Goal: Navigation & Orientation: Find specific page/section

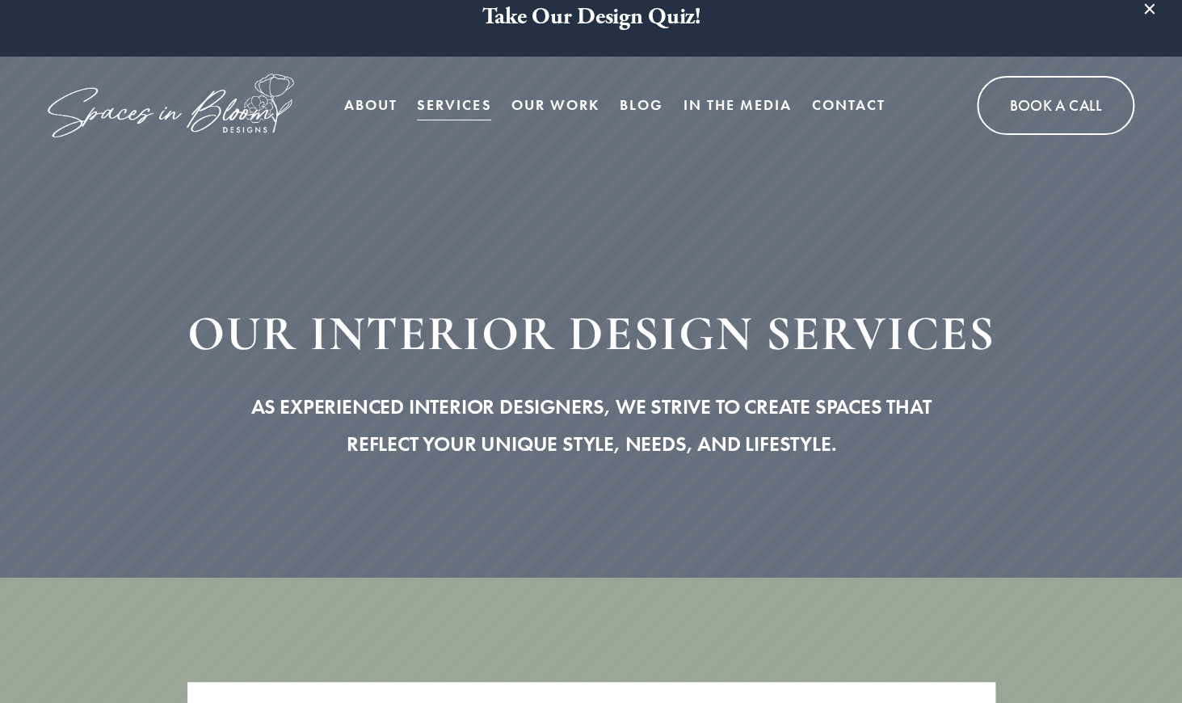
scroll to position [26, 0]
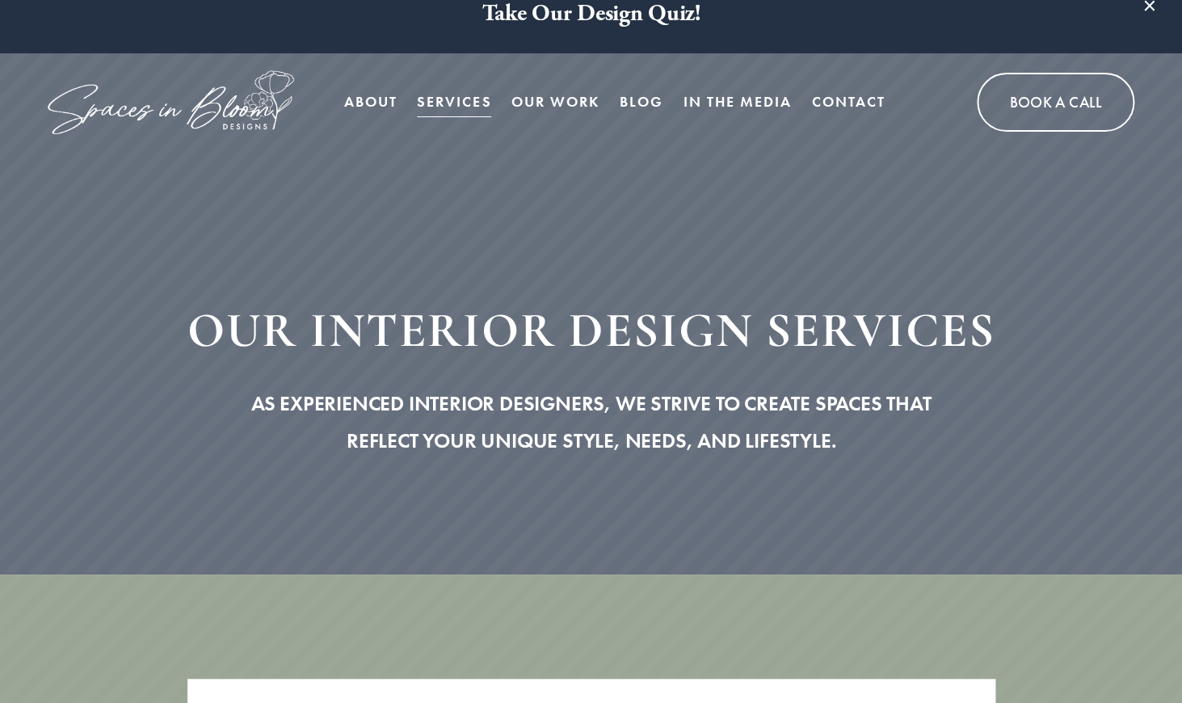
click at [536, 101] on link "Our Work" at bounding box center [556, 102] width 88 height 32
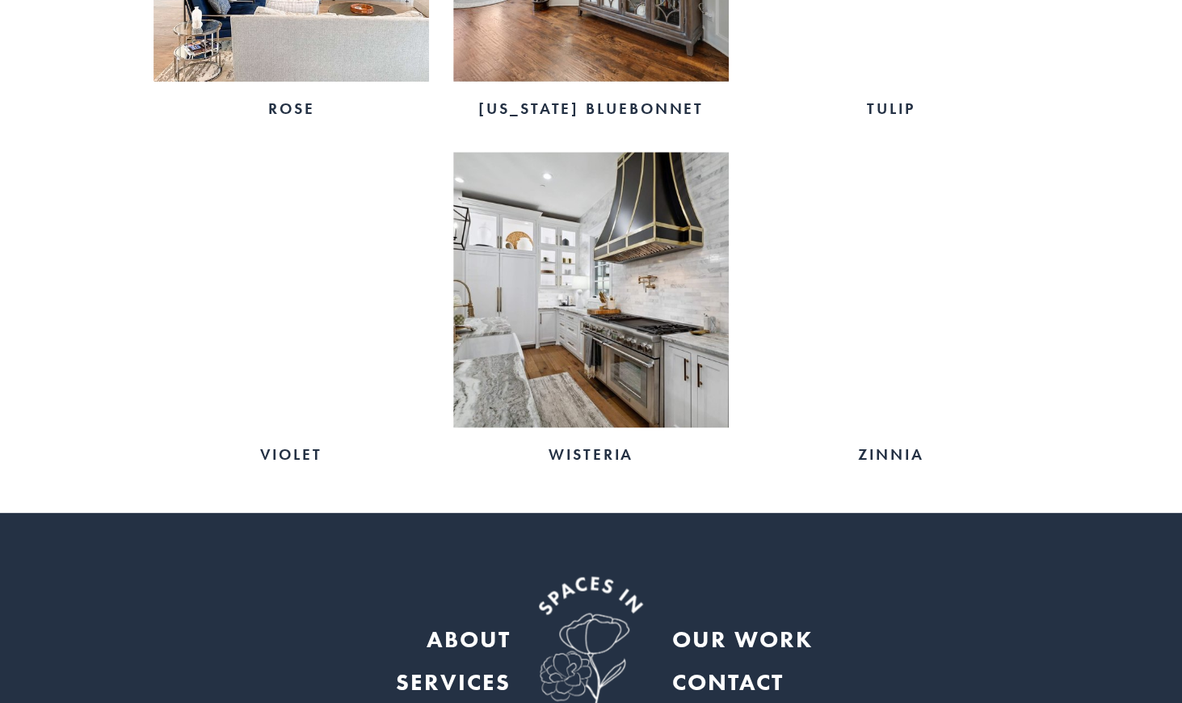
scroll to position [3045, 0]
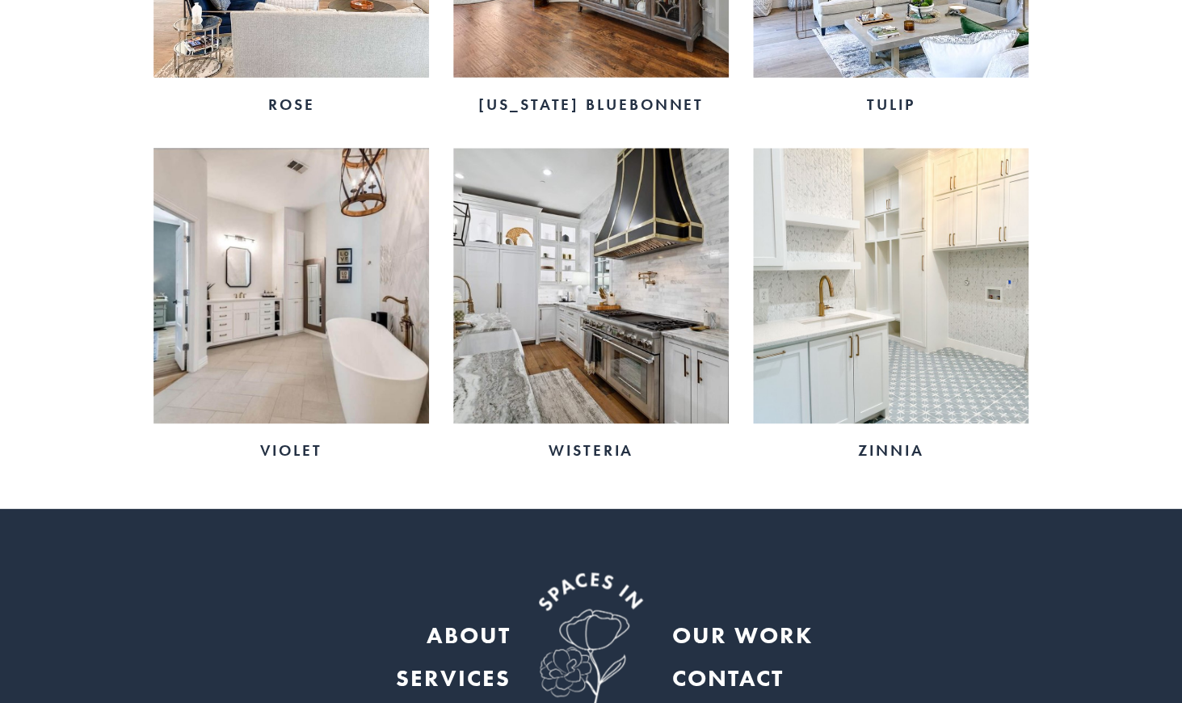
click at [590, 293] on img at bounding box center [591, 286] width 276 height 276
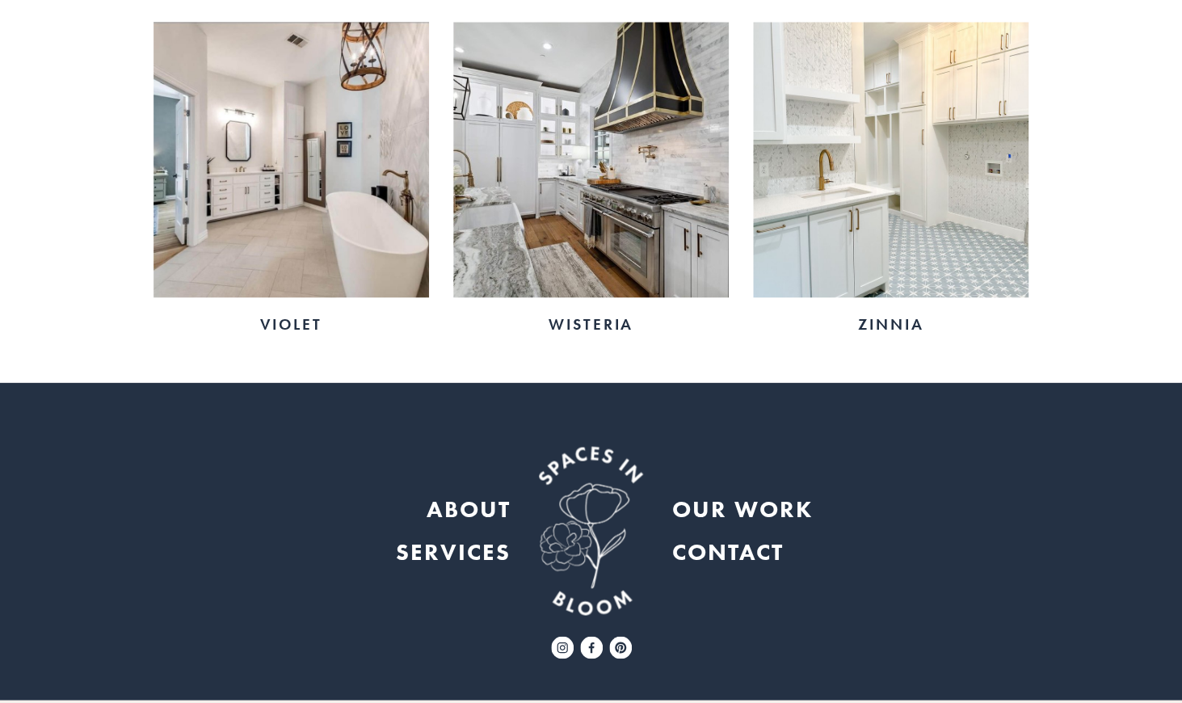
scroll to position [3219, 0]
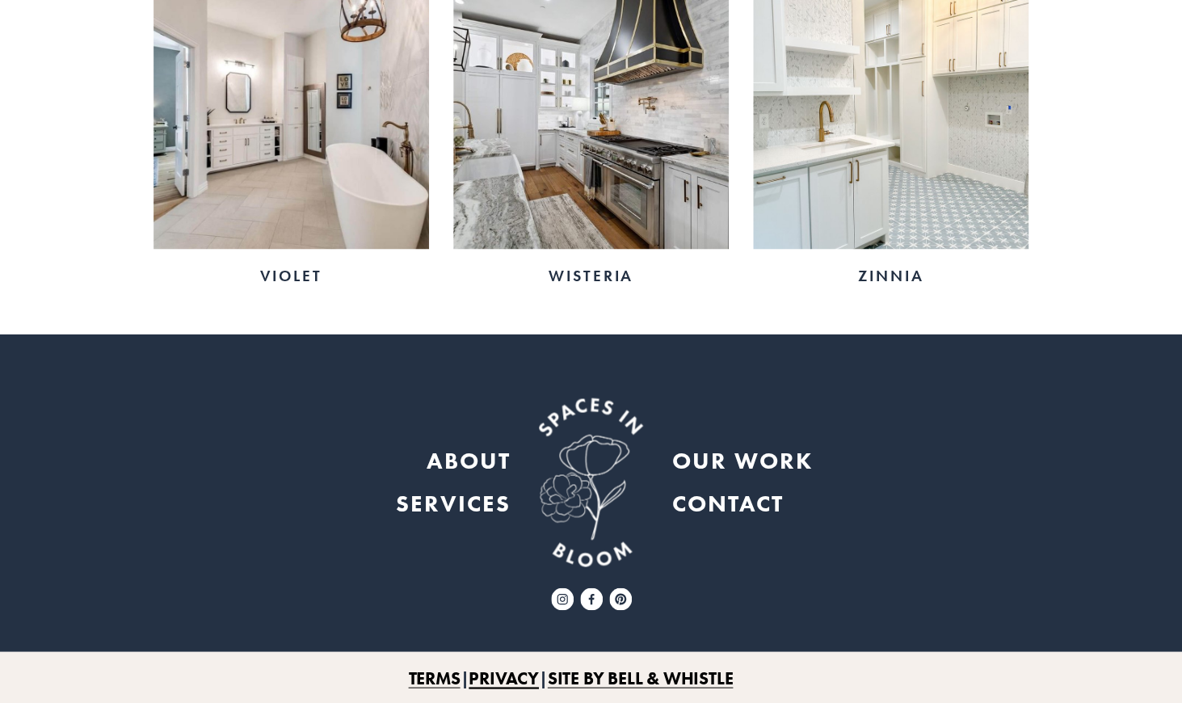
click at [473, 465] on strong "ABOUT" at bounding box center [469, 459] width 84 height 29
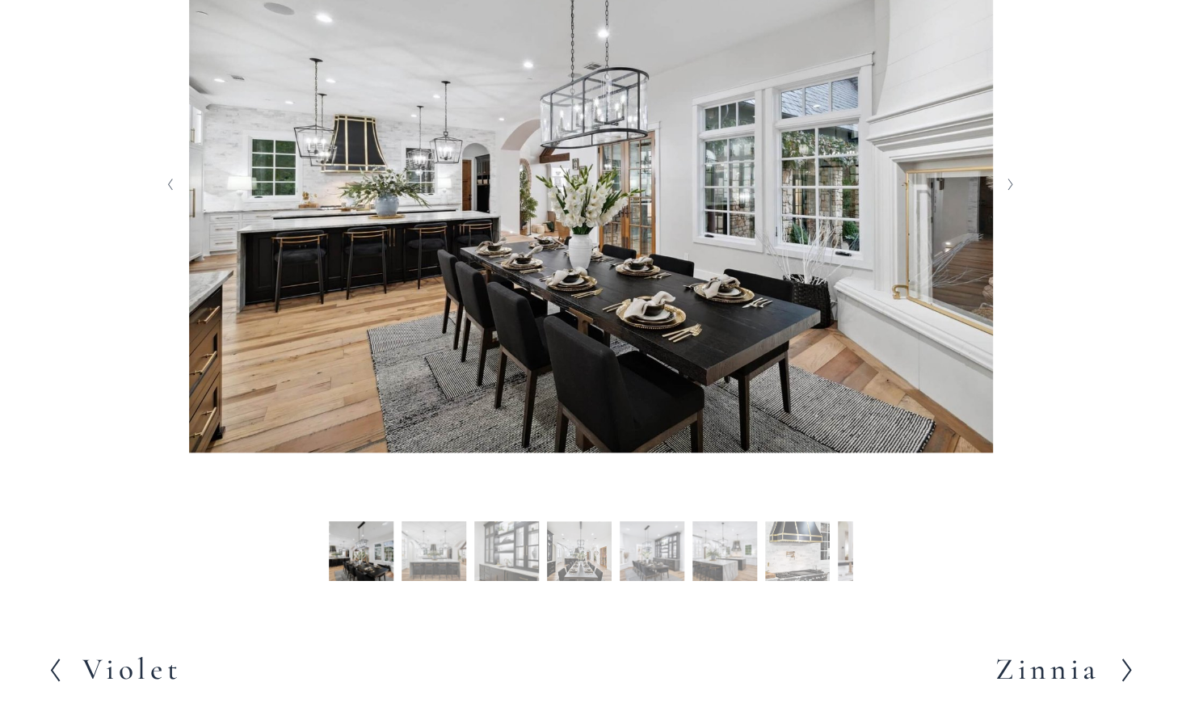
scroll to position [487, 0]
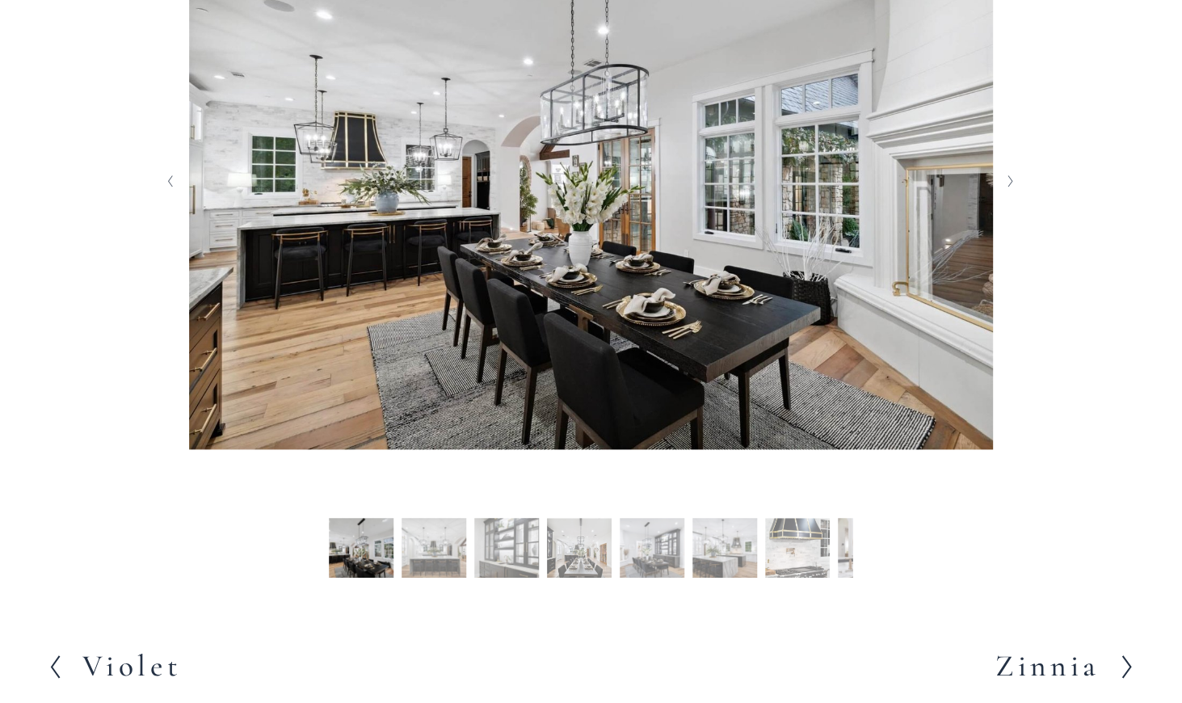
click at [453, 535] on button "Slide 2 Slide 2 (current slide)" at bounding box center [434, 550] width 65 height 65
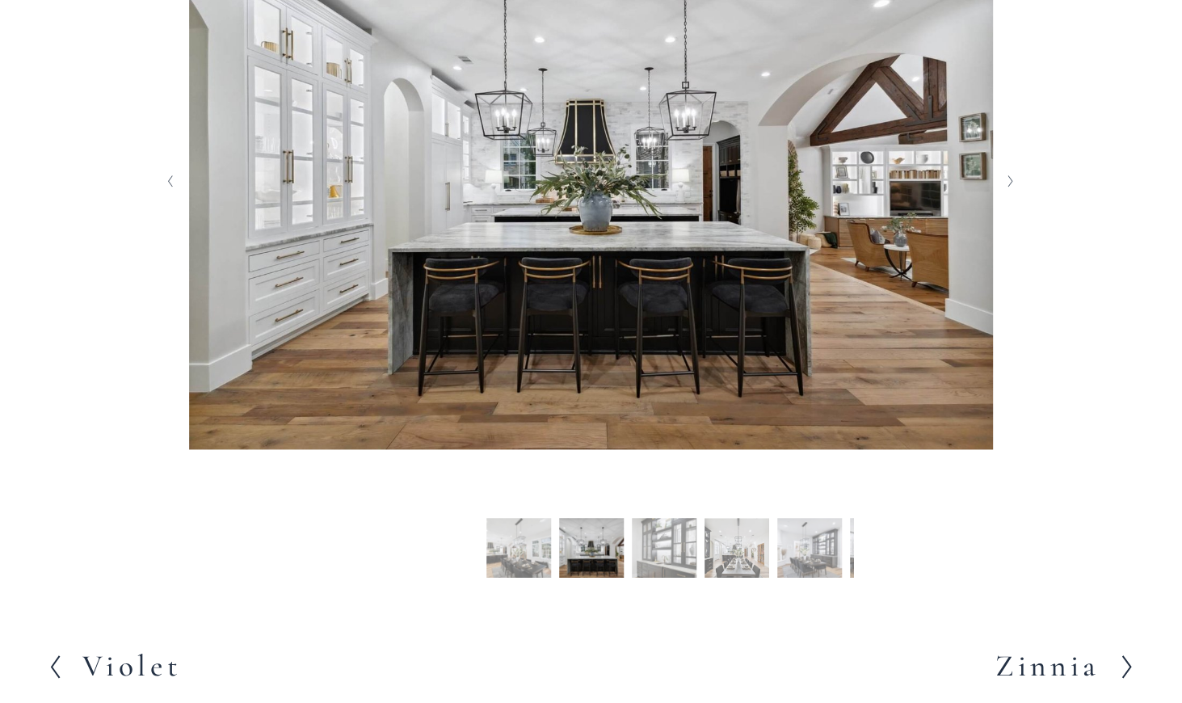
click at [673, 561] on button "Slide 3 Slide 3 (current slide)" at bounding box center [664, 550] width 65 height 65
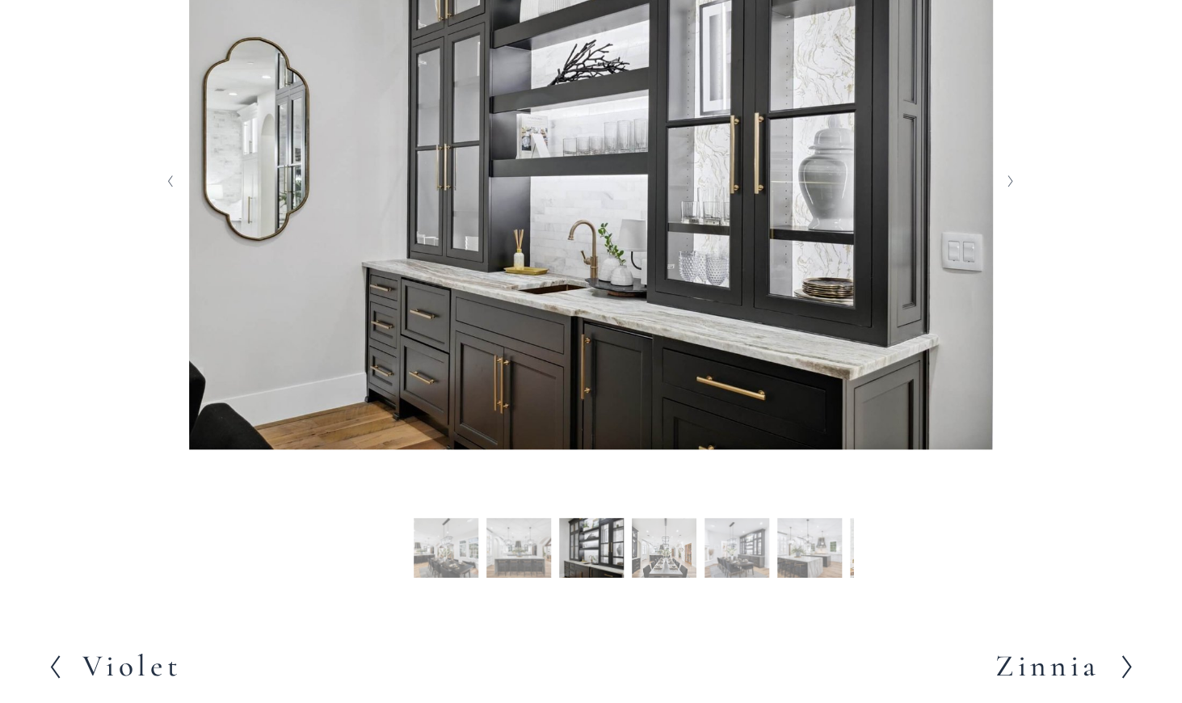
click at [732, 551] on button "Slide 5 Slide 5 (current slide)" at bounding box center [737, 550] width 65 height 65
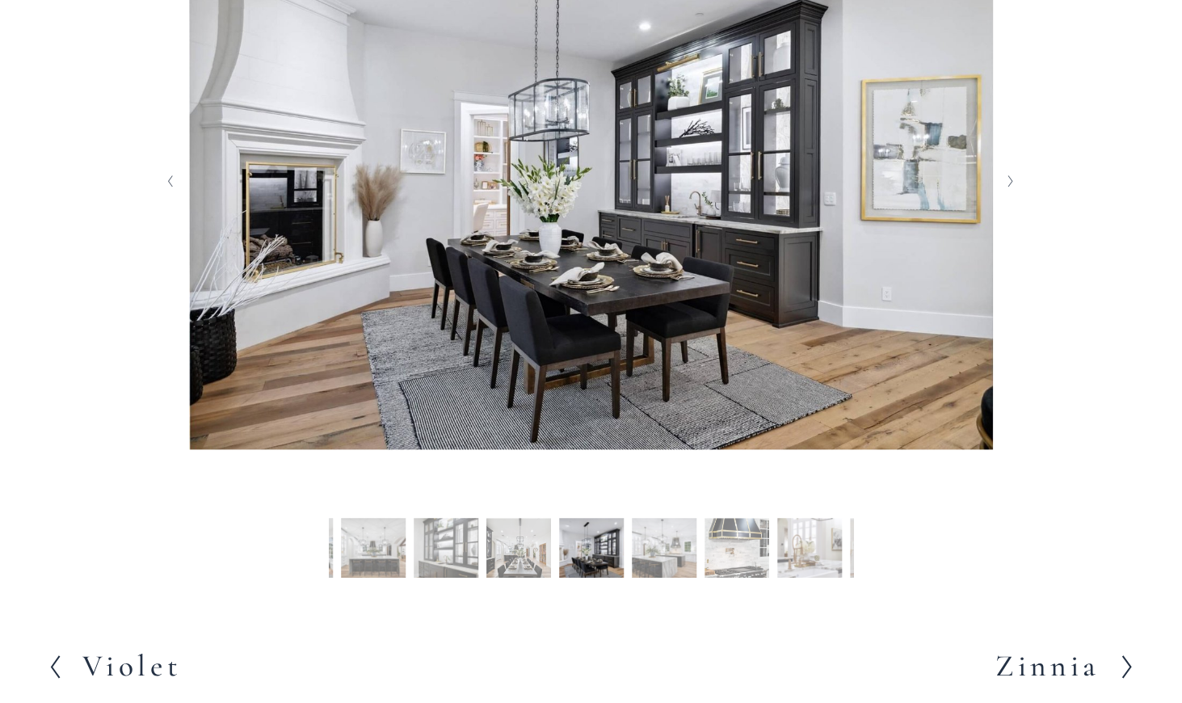
click at [808, 536] on button "Slide 8 Slide 8 (current slide)" at bounding box center [810, 550] width 65 height 65
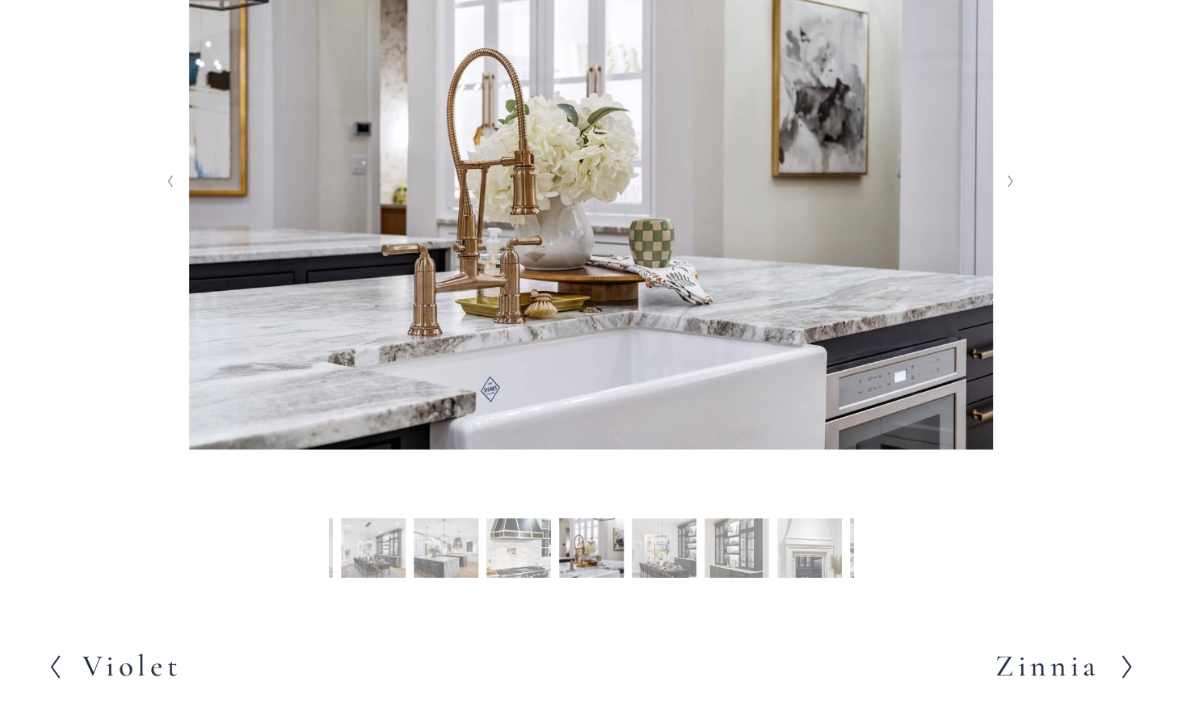
click at [829, 535] on button "Slide 11 Slide 11 (current slide)" at bounding box center [810, 550] width 65 height 65
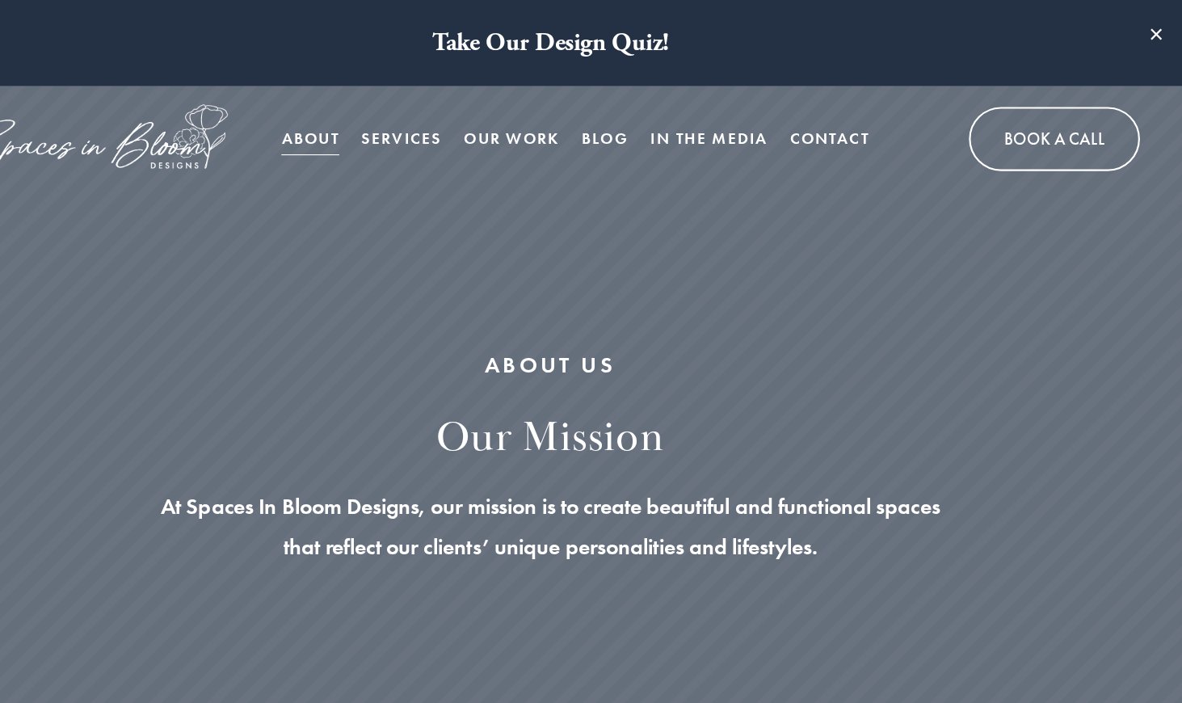
click at [643, 124] on link "Blog" at bounding box center [642, 128] width 44 height 32
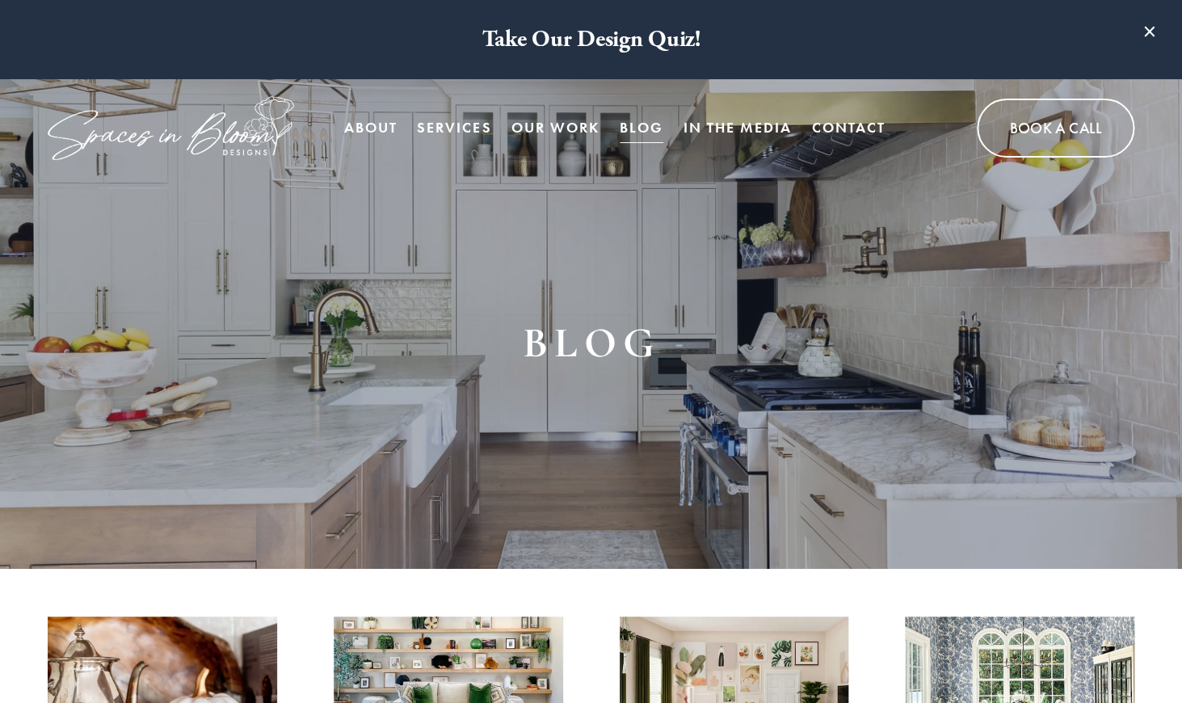
click at [740, 132] on link "In the Media" at bounding box center [738, 128] width 108 height 32
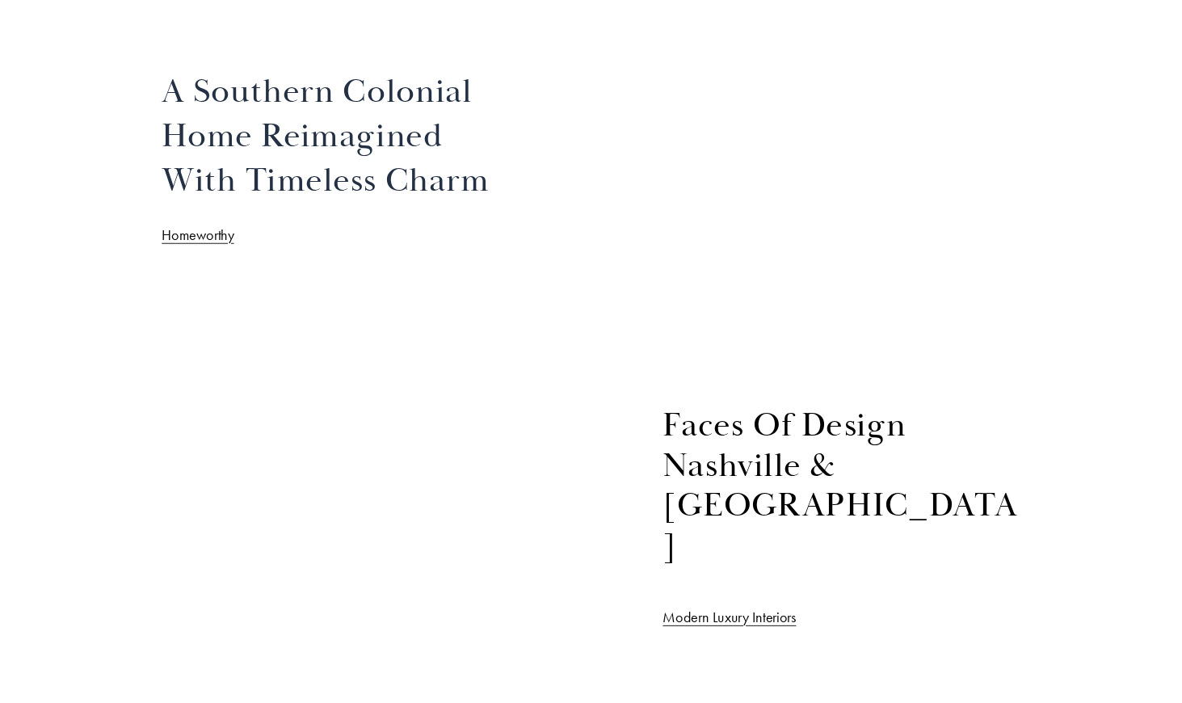
scroll to position [917, 0]
